Goal: Find specific page/section: Find specific page/section

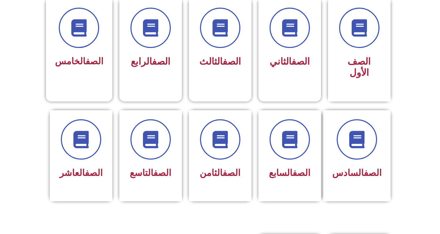
scroll to position [205, 0]
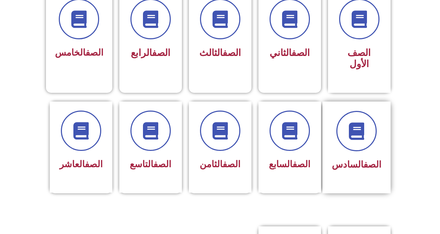
click at [363, 145] on div "الصف السادس" at bounding box center [356, 142] width 49 height 63
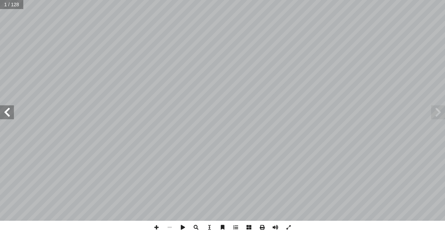
click at [12, 113] on span at bounding box center [7, 112] width 14 height 14
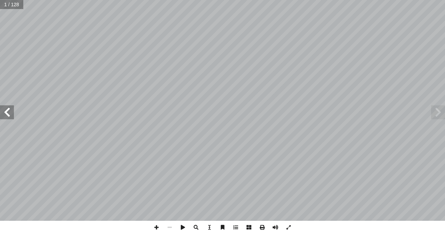
click at [12, 113] on span at bounding box center [7, 112] width 14 height 14
click at [5, 117] on span at bounding box center [7, 112] width 14 height 14
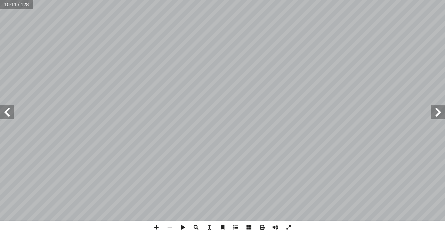
click at [5, 117] on span at bounding box center [7, 112] width 14 height 14
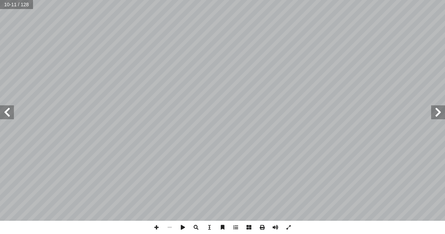
click at [5, 117] on span at bounding box center [7, 112] width 14 height 14
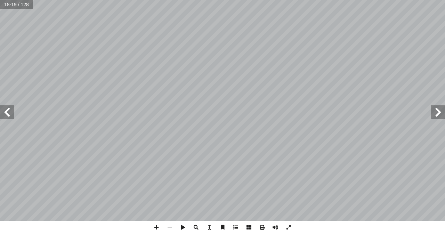
click at [5, 117] on span at bounding box center [7, 112] width 14 height 14
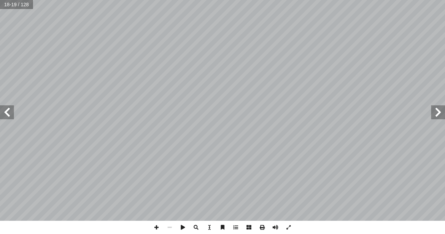
click at [5, 117] on span at bounding box center [7, 112] width 14 height 14
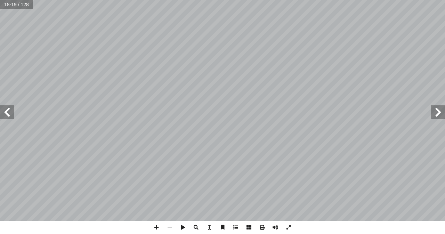
click at [5, 117] on span at bounding box center [7, 112] width 14 height 14
click at [6, 117] on span at bounding box center [7, 112] width 14 height 14
click at [445, 113] on span at bounding box center [438, 112] width 14 height 14
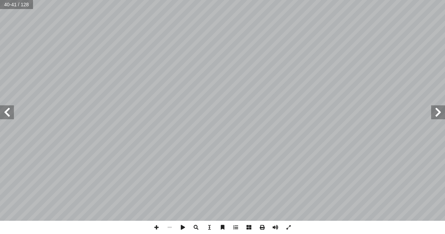
click at [445, 113] on span at bounding box center [438, 112] width 14 height 14
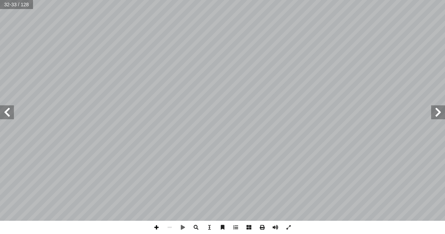
click at [152, 226] on span at bounding box center [156, 227] width 13 height 13
click at [158, 228] on span at bounding box center [156, 227] width 13 height 13
click at [241, 226] on div "٢٨ ُ ة َ راء ِ الق ها ِ ب َ قام أ ا تي َّ ال َ ة َ دين َ ها الم َ ن ْ و َ ؛ ك َ…" at bounding box center [222, 117] width 445 height 234
click at [303, 46] on html "الصفحة الرئيسية الصف الأول الصف الثاني الصف الثالث الصف الرابع الصف الخامس الصف…" at bounding box center [222, 23] width 445 height 46
